Goal: Transaction & Acquisition: Purchase product/service

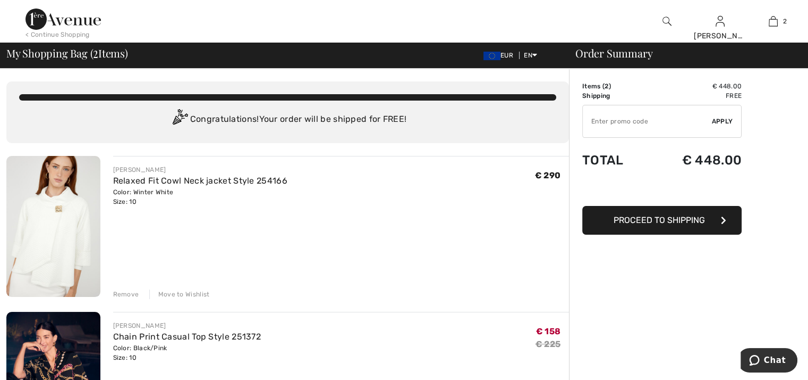
click at [171, 292] on div "Move to Wishlist" at bounding box center [179, 294] width 61 height 10
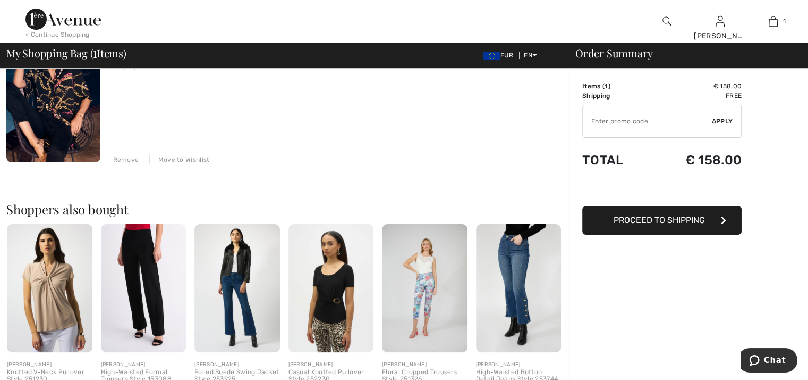
scroll to position [159, 0]
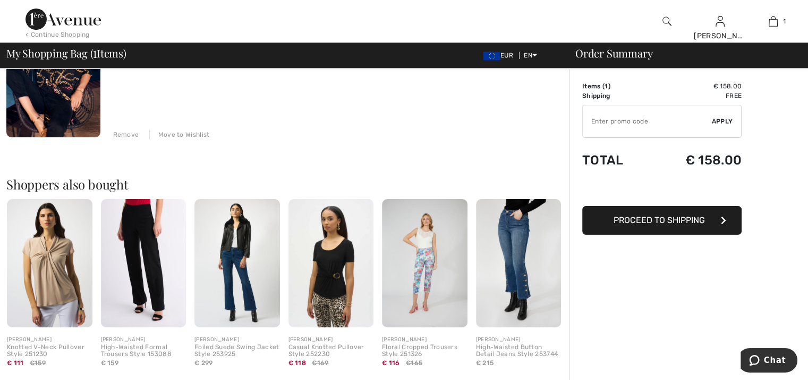
click at [671, 220] on span "Proceed to Shipping" at bounding box center [659, 220] width 91 height 10
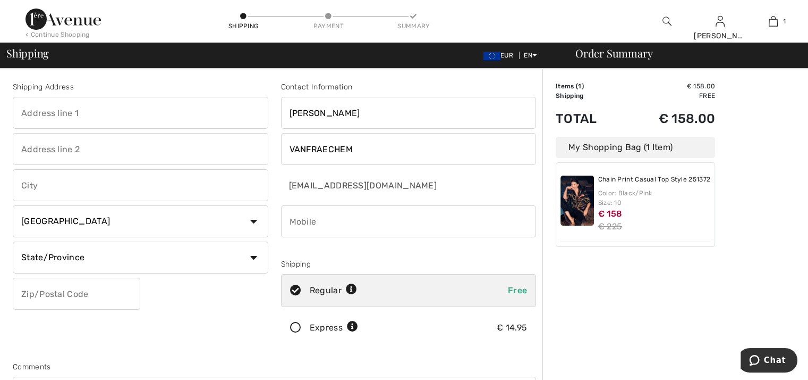
click at [255, 220] on select "Country Canada United States Afghanistan Aland Islands Albania Algeria American…" at bounding box center [141, 221] width 256 height 32
select select "BE"
click at [13, 205] on select "Country Canada United States Afghanistan Aland Islands Albania Algeria American…" at bounding box center [141, 221] width 256 height 32
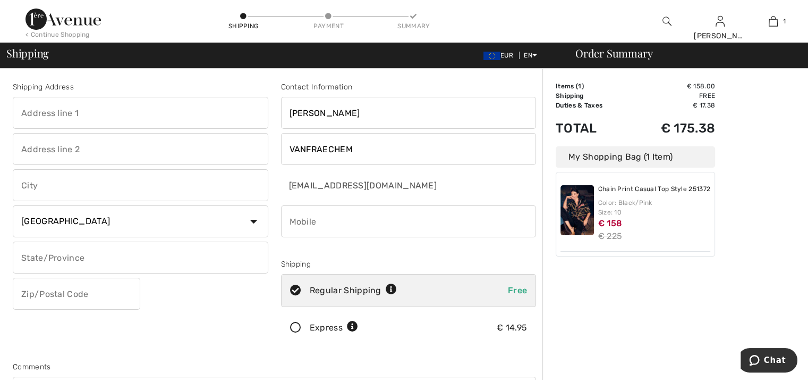
click at [120, 118] on input "text" at bounding box center [141, 113] width 256 height 32
type input "Avenue Walckiers 38, Auderghem, Belgique"
type input "1160 AUDERGHEM"
type input "Brussels"
type input "1160"
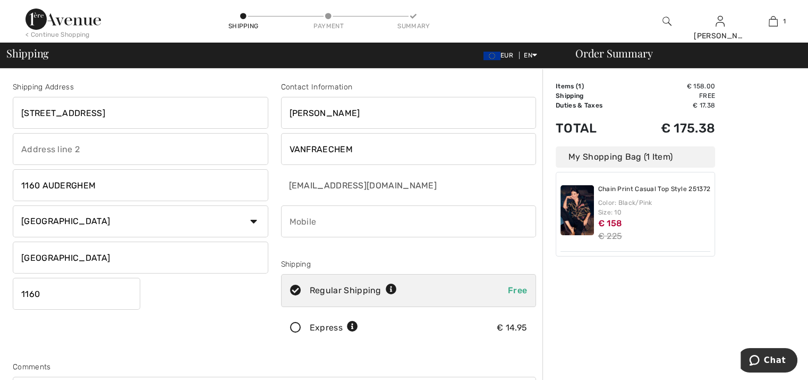
type input "0495801782"
click at [204, 115] on input "Avenue Walckiers 38, Auderghem, Belgique" at bounding box center [141, 113] width 256 height 32
click at [184, 332] on div "Shipping Address Avenue Walckiers 1160 AUDERGHEM Country Canada United States A…" at bounding box center [140, 214] width 268 height 267
click at [103, 115] on input "Avenue Walckiers" at bounding box center [141, 113] width 256 height 32
type input "Avenue Walckiers 38"
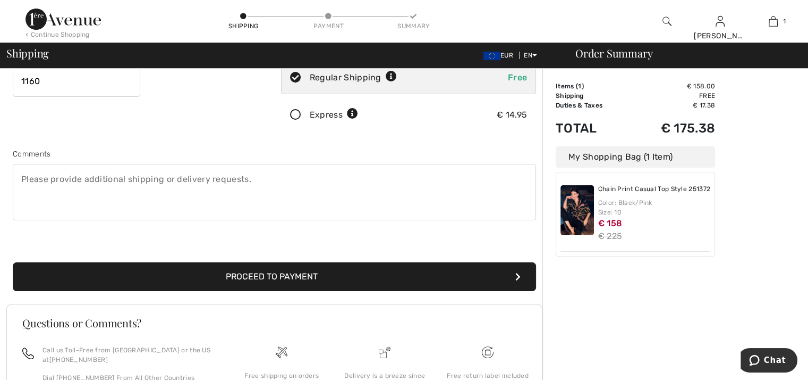
scroll to position [311, 0]
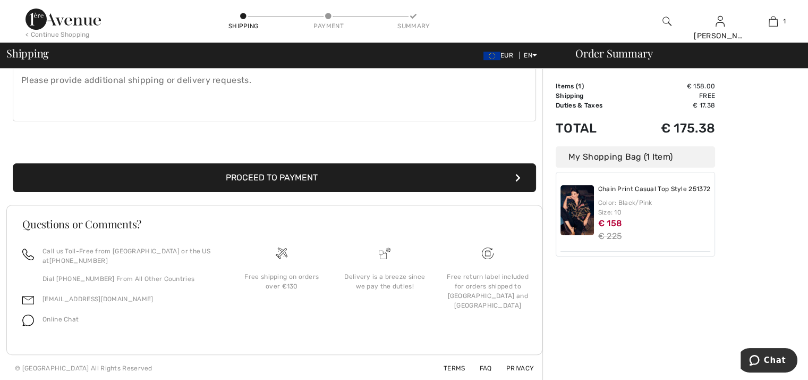
click at [264, 173] on button "Proceed to Payment" at bounding box center [275, 177] width 524 height 29
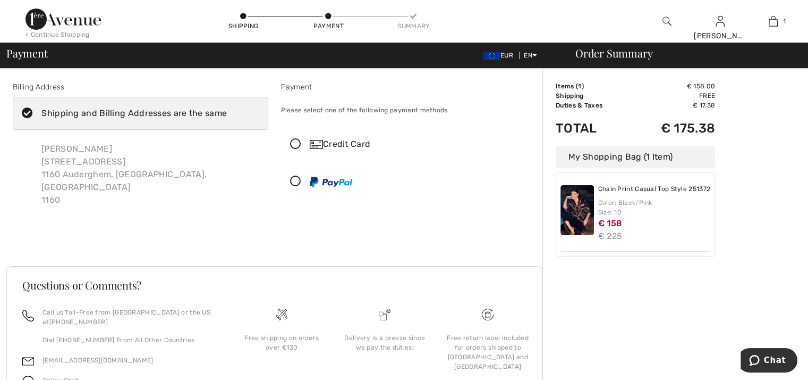
click at [295, 181] on icon at bounding box center [296, 181] width 28 height 11
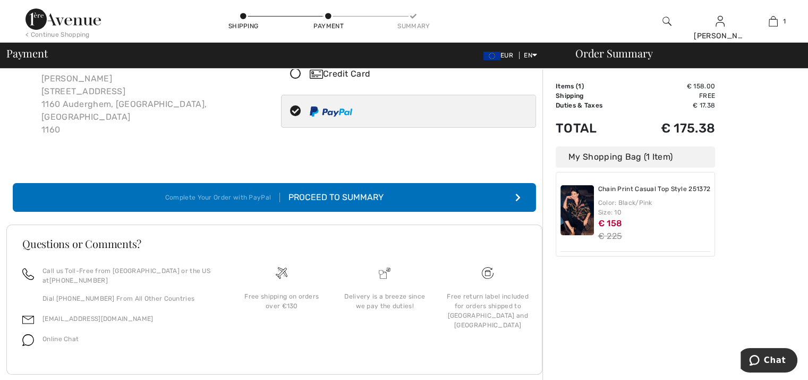
scroll to position [78, 0]
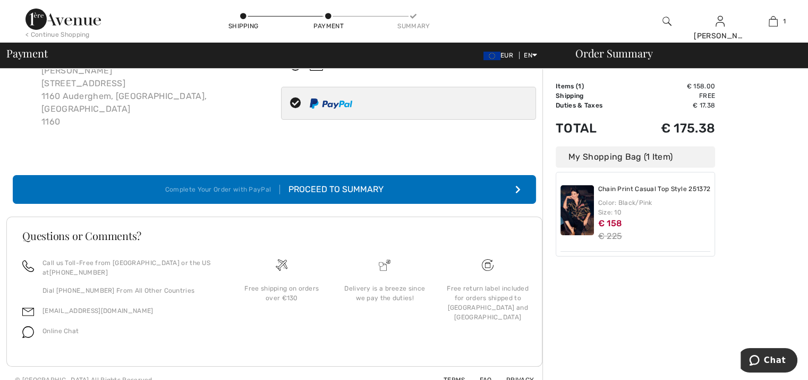
click at [495, 177] on button "Complete Your Order with PayPal Proceed to Summary" at bounding box center [275, 189] width 524 height 29
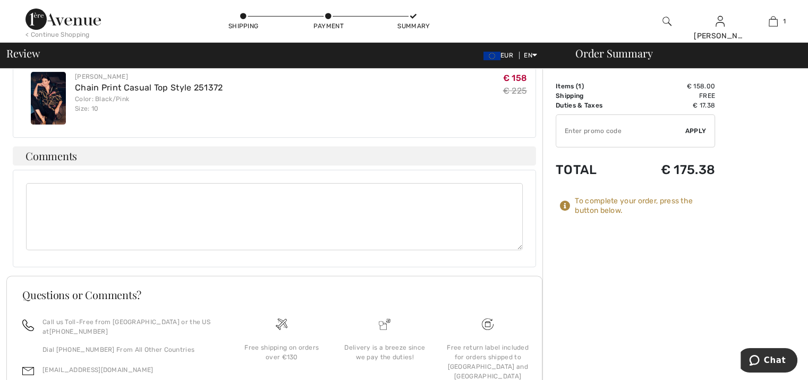
scroll to position [319, 0]
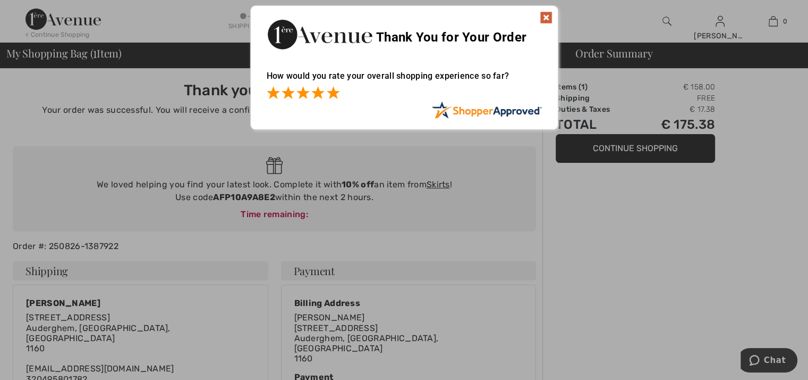
click at [329, 92] on span at bounding box center [333, 92] width 13 height 13
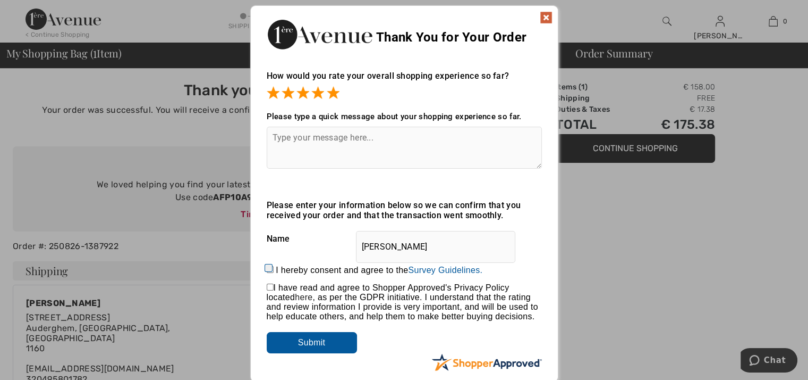
click at [314, 344] on input "Submit" at bounding box center [312, 342] width 90 height 21
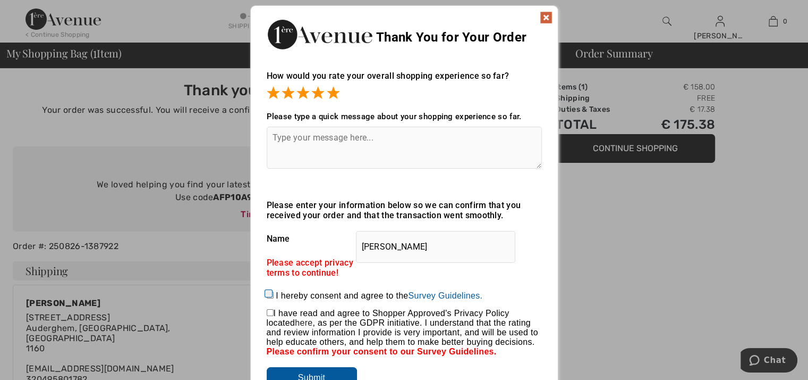
click at [267, 296] on input "I hereby consent and agree to the By submitting a review, you grant permission …" at bounding box center [270, 294] width 7 height 7
checkbox input "true"
click at [268, 316] on div "I have read and agree to Shopper Approved's Privacy Policy located here , as pe…" at bounding box center [404, 327] width 275 height 38
drag, startPoint x: 268, startPoint y: 316, endPoint x: 311, endPoint y: 374, distance: 72.1
click at [311, 374] on input "Submit" at bounding box center [312, 377] width 90 height 21
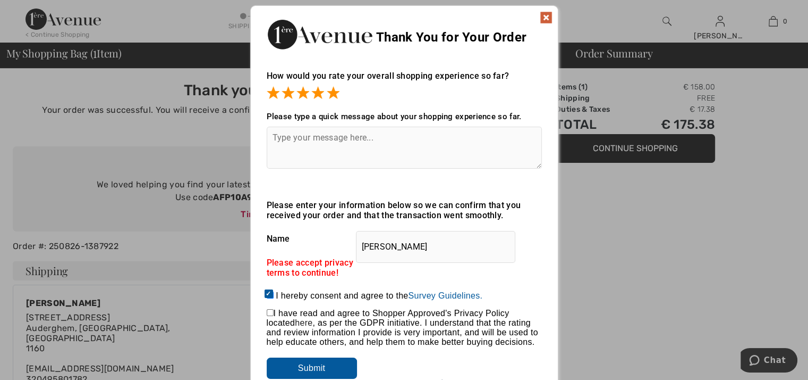
click at [269, 311] on input "checkbox" at bounding box center [270, 312] width 7 height 7
checkbox input "true"
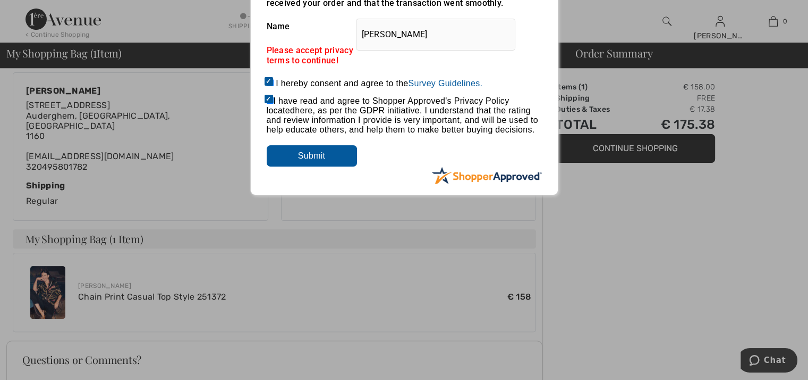
scroll to position [213, 0]
click at [336, 158] on input "Submit" at bounding box center [312, 155] width 90 height 21
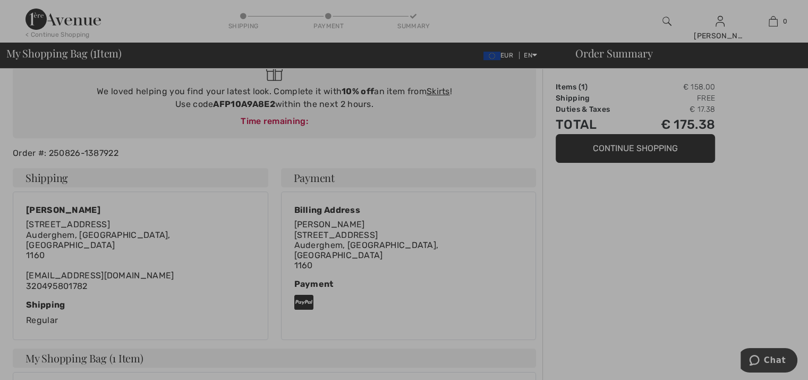
scroll to position [0, 0]
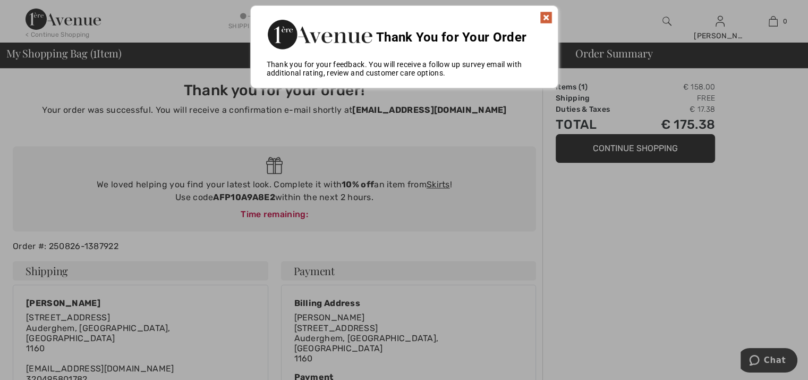
click at [548, 18] on img at bounding box center [546, 17] width 13 height 13
